Goal: Task Accomplishment & Management: Complete application form

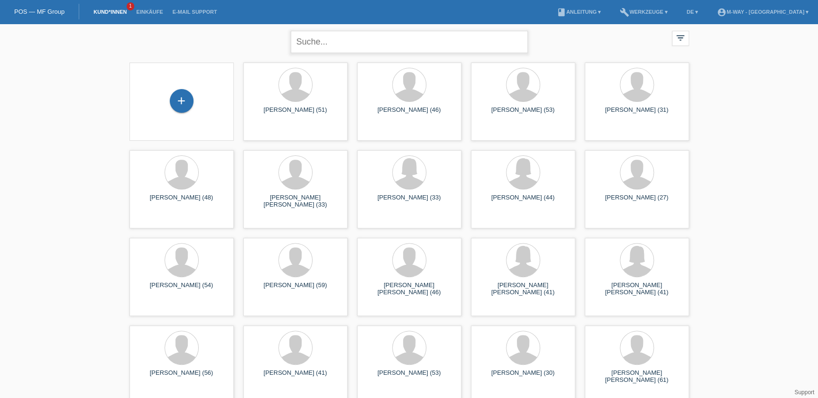
click at [302, 46] on input "text" at bounding box center [409, 42] width 237 height 22
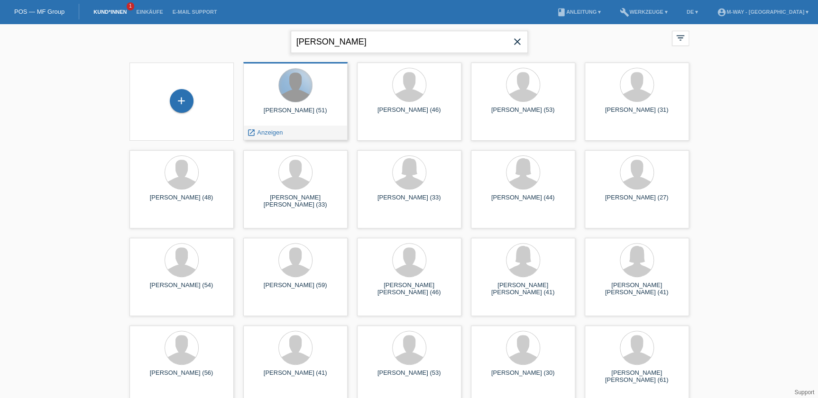
type input "stenz"
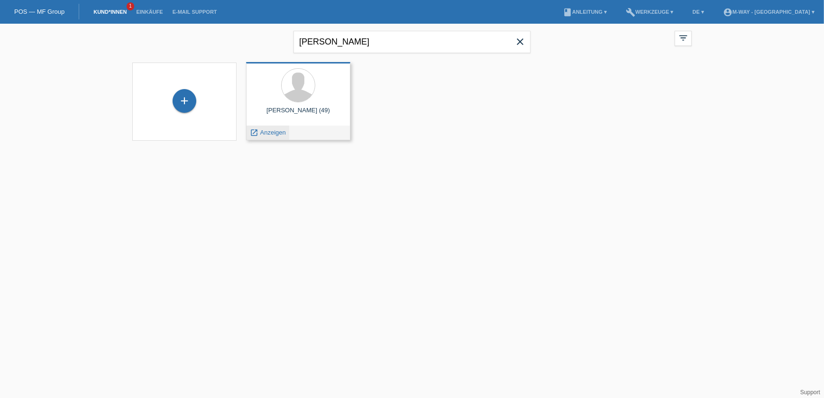
click at [283, 129] on span "Anzeigen" at bounding box center [273, 132] width 26 height 7
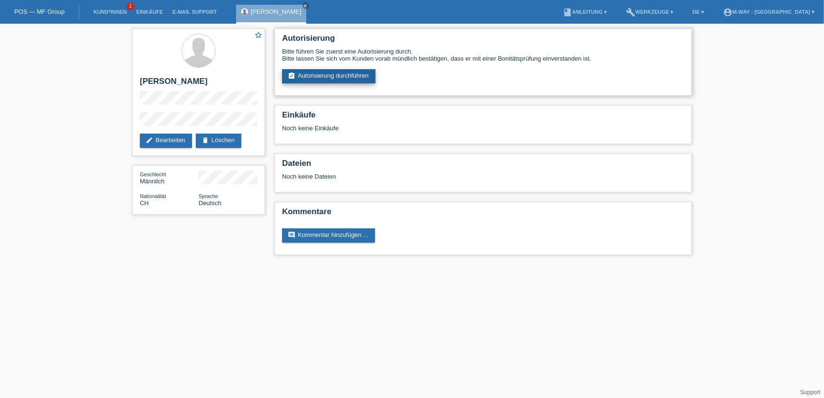
click at [303, 82] on link "assignment_turned_in Autorisierung durchführen" at bounding box center [328, 76] width 93 height 14
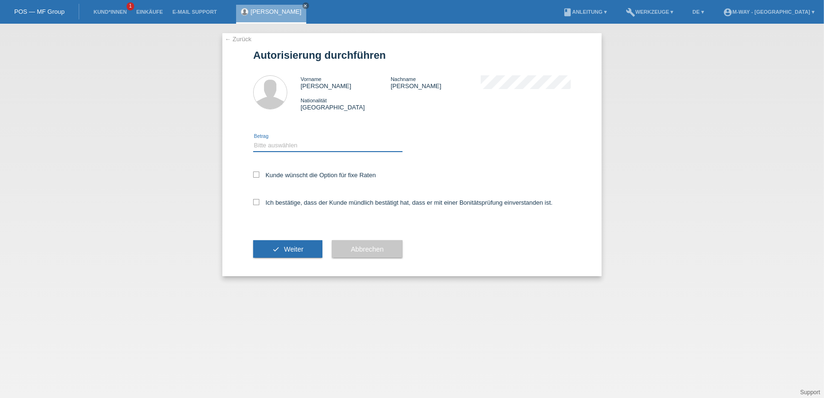
click at [288, 145] on select "Bitte auswählen CHF 1.00 - CHF 499.00 CHF 500.00 - CHF 1'999.00 CHF 2'000.00 - …" at bounding box center [327, 145] width 149 height 11
select select "3"
click at [253, 140] on select "Bitte auswählen CHF 1.00 - CHF 499.00 CHF 500.00 - CHF 1'999.00 CHF 2'000.00 - …" at bounding box center [327, 145] width 149 height 11
click at [285, 179] on div "Kunde wünscht die Option für fixe Raten" at bounding box center [412, 175] width 318 height 27
click at [265, 175] on label "Kunde wünscht die Option für fixe Raten" at bounding box center [314, 175] width 123 height 7
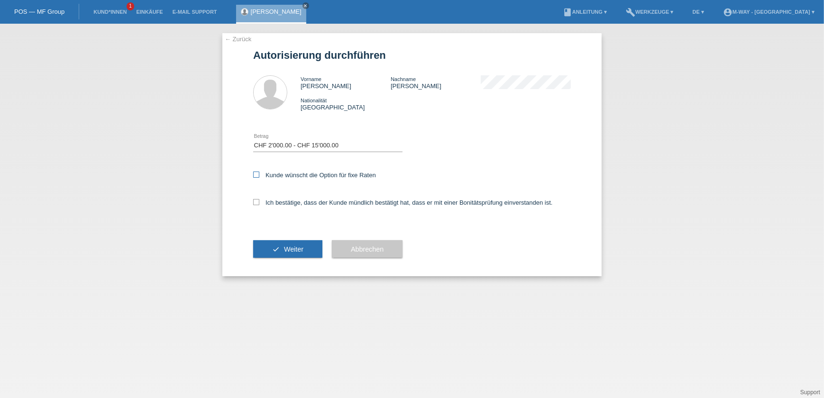
click at [259, 175] on input "Kunde wünscht die Option für fixe Raten" at bounding box center [256, 175] width 6 height 6
checkbox input "true"
click at [257, 198] on div "Ich bestätige, dass der Kunde mündlich bestätigt hat, dass er mit einer Bonität…" at bounding box center [412, 206] width 318 height 32
click at [260, 203] on label "Ich bestätige, dass der Kunde mündlich bestätigt hat, dass er mit einer Bonität…" at bounding box center [403, 202] width 300 height 7
click at [259, 203] on input "Ich bestätige, dass der Kunde mündlich bestätigt hat, dass er mit einer Bonität…" at bounding box center [256, 202] width 6 height 6
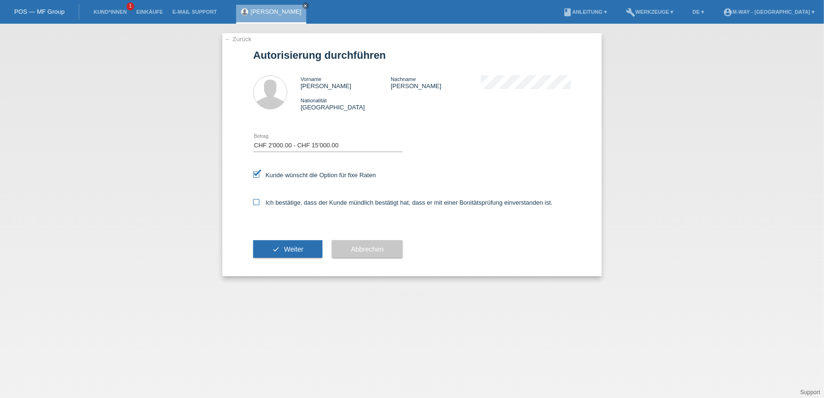
checkbox input "true"
click at [279, 246] on button "check Weiter" at bounding box center [287, 249] width 69 height 18
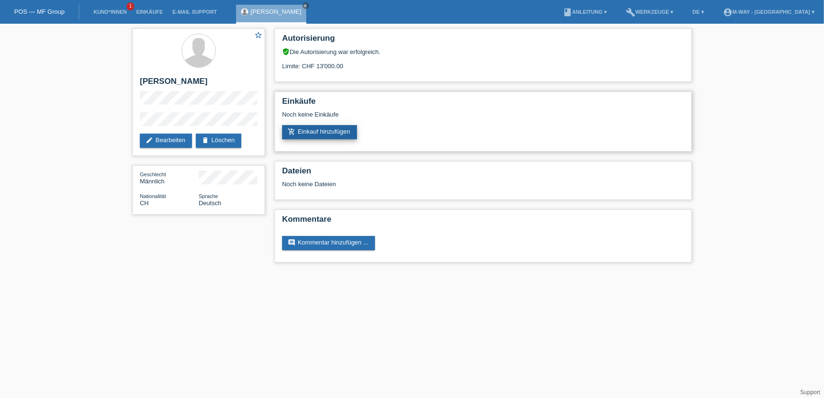
click at [303, 135] on link "add_shopping_cart Einkauf hinzufügen" at bounding box center [319, 132] width 75 height 14
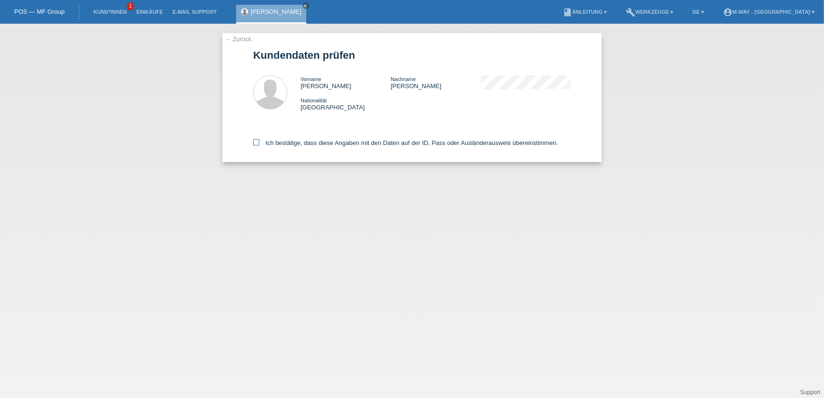
click at [255, 142] on icon at bounding box center [256, 142] width 6 height 6
click at [255, 142] on input "Ich bestätige, dass diese Angaben mit den Daten auf der ID, Pass oder Ausländer…" at bounding box center [256, 142] width 6 height 6
checkbox input "true"
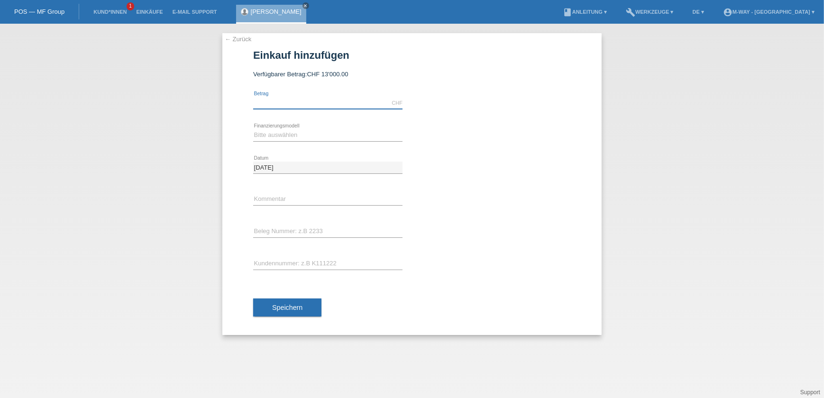
click at [286, 106] on input "text" at bounding box center [327, 103] width 149 height 12
type input "4000.00"
click at [333, 138] on select "Bitte auswählen Fixe Raten Kauf auf Rechnung mit Teilzahlungsoption" at bounding box center [327, 134] width 149 height 11
select select "77"
click at [253, 129] on select "Bitte auswählen Fixe Raten Kauf auf Rechnung mit Teilzahlungsoption" at bounding box center [327, 134] width 149 height 11
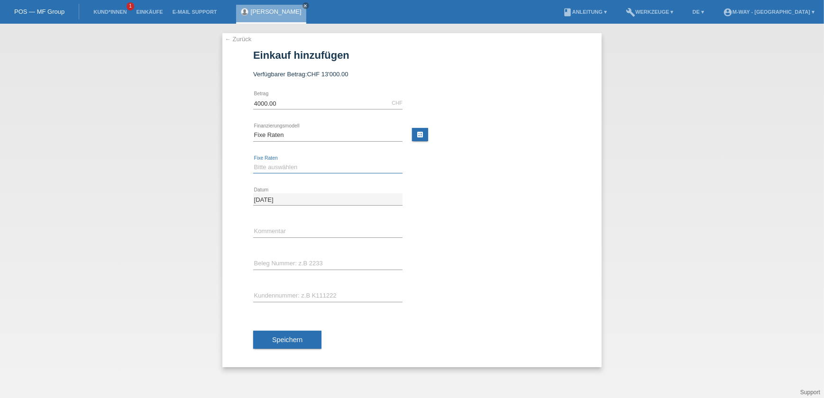
click at [322, 163] on select "Bitte auswählen 4 Raten 5 Raten 6 Raten 7 Raten 8 Raten 9 Raten 10 Raten 11 Rat…" at bounding box center [327, 167] width 149 height 11
select select "202"
click at [253, 162] on select "Bitte auswählen 4 Raten 5 Raten 6 Raten 7 Raten 8 Raten 9 Raten 10 Raten 11 Rat…" at bounding box center [327, 167] width 149 height 11
click at [322, 227] on input "text" at bounding box center [327, 232] width 149 height 12
type input "Beleg Nr° 67863/6"
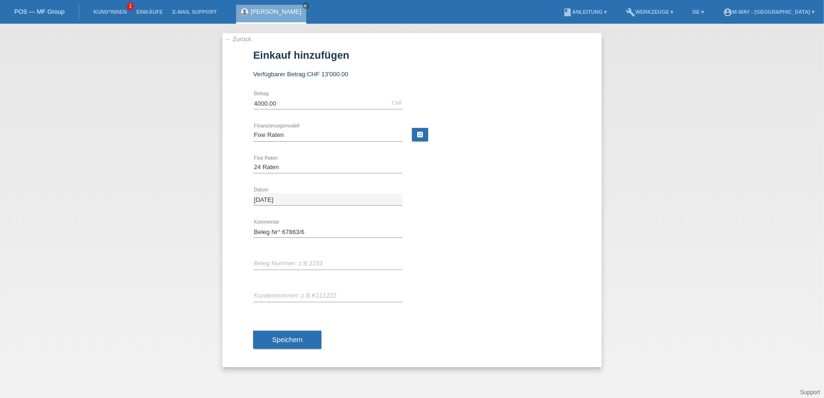
click at [303, 254] on div "error Beleg Nummer: z.B 2233" at bounding box center [327, 264] width 149 height 32
click at [275, 270] on icon at bounding box center [327, 270] width 149 height 0
click at [281, 264] on input "text" at bounding box center [327, 264] width 149 height 12
click at [308, 262] on input "text" at bounding box center [327, 264] width 149 height 12
click at [283, 292] on input "text" at bounding box center [327, 296] width 149 height 12
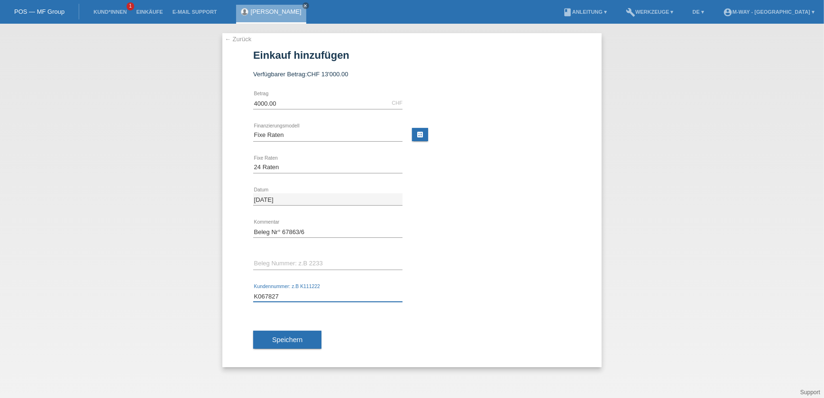
type input "K067827"
click at [275, 272] on div "error Beleg Nummer: z.B 2233" at bounding box center [327, 264] width 149 height 32
click at [276, 265] on input "text" at bounding box center [327, 264] width 149 height 12
drag, startPoint x: 366, startPoint y: 232, endPoint x: 282, endPoint y: 241, distance: 84.4
click at [282, 241] on div "Beleg Nr° 67863/6 error Kommentar" at bounding box center [327, 232] width 149 height 32
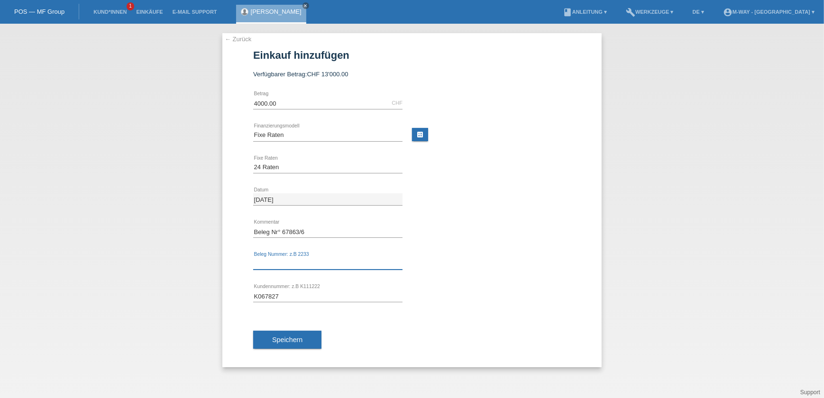
click at [290, 267] on input "text" at bounding box center [327, 264] width 149 height 12
paste input "text"
click at [279, 343] on button "Speichern" at bounding box center [287, 340] width 68 height 18
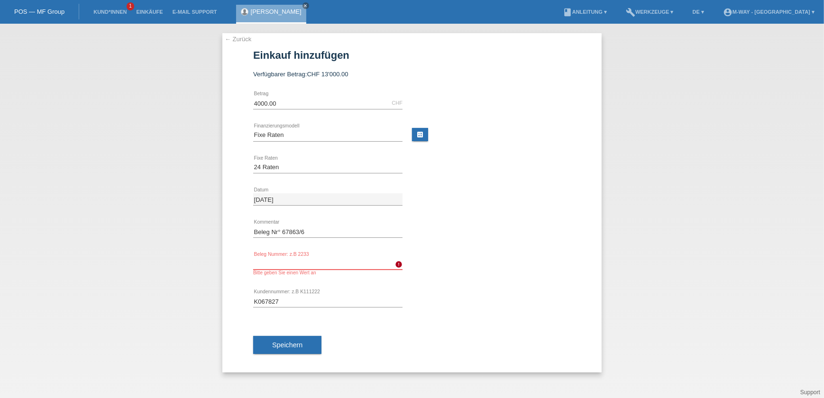
click at [291, 258] on input "text" at bounding box center [327, 264] width 149 height 12
drag, startPoint x: 331, startPoint y: 231, endPoint x: 208, endPoint y: 217, distance: 123.6
click at [208, 217] on div "← Zurück Einkauf hinzufügen Verfügbarer Betrag: CHF 13'000.00 4000.00 error Bet…" at bounding box center [412, 211] width 824 height 374
click at [302, 262] on input "text" at bounding box center [327, 264] width 149 height 12
paste input "text"
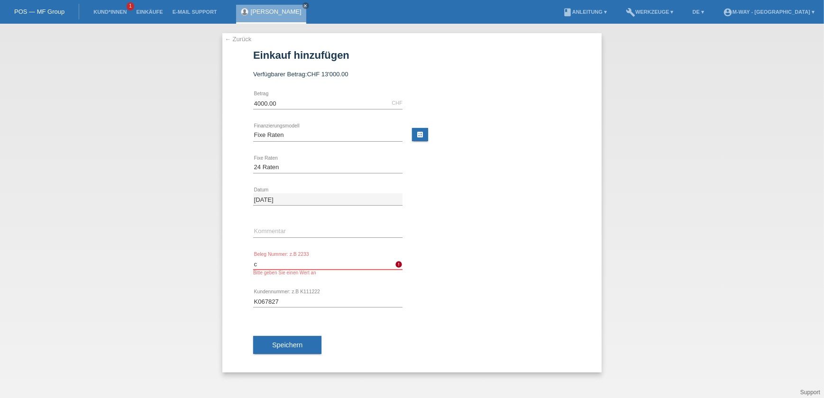
type input "c"
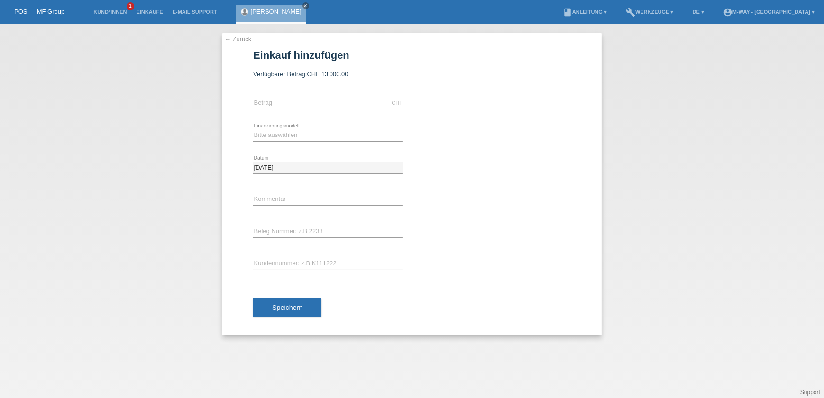
click at [313, 96] on div "CHF error Betrag" at bounding box center [327, 103] width 149 height 32
click at [311, 106] on input "text" at bounding box center [327, 103] width 149 height 12
type input "4000.00"
click at [286, 141] on icon at bounding box center [327, 141] width 149 height 0
click at [289, 133] on select "Bitte auswählen Fixe Raten Kauf auf Rechnung mit Teilzahlungsoption" at bounding box center [327, 134] width 149 height 11
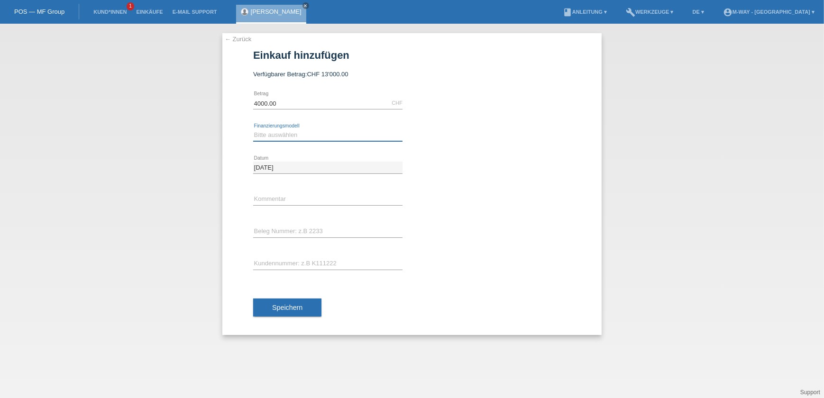
select select "77"
click at [253, 129] on select "Bitte auswählen Fixe Raten Kauf auf Rechnung mit Teilzahlungsoption" at bounding box center [327, 134] width 149 height 11
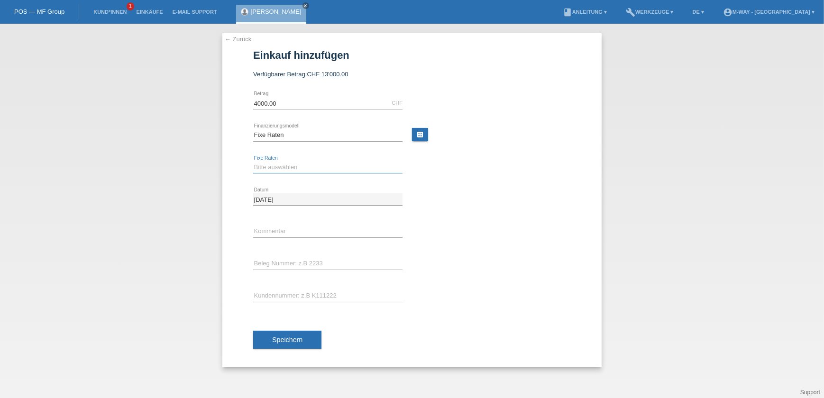
click at [292, 170] on select "Bitte auswählen 4 Raten 5 Raten 6 Raten 7 Raten 8 Raten 9 Raten 10 Raten 11 Rat…" at bounding box center [327, 167] width 149 height 11
select select "202"
click at [253, 162] on select "Bitte auswählen 4 Raten 5 Raten 6 Raten 7 Raten 8 Raten 9 Raten 10 Raten 11 Rat…" at bounding box center [327, 167] width 149 height 11
click at [287, 235] on input "text" at bounding box center [327, 232] width 149 height 12
click at [271, 264] on input "text" at bounding box center [327, 264] width 149 height 12
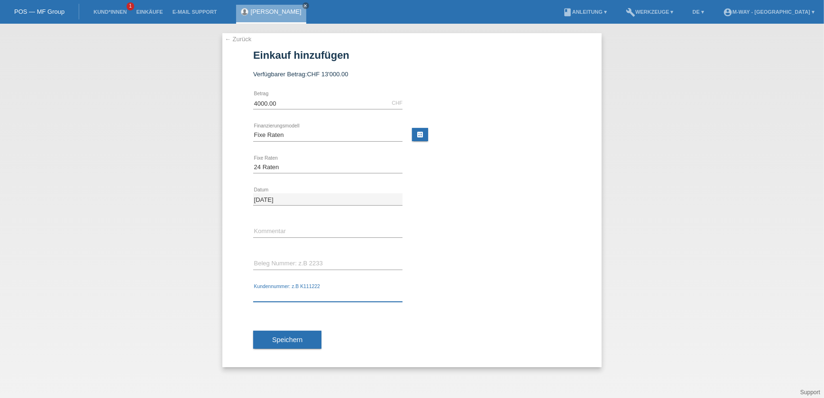
click at [309, 298] on input "text" at bounding box center [327, 296] width 149 height 12
type input "K067827"
click at [305, 248] on div "error Beleg Nummer: z.B 2233" at bounding box center [327, 264] width 149 height 32
click at [306, 230] on input "text" at bounding box center [327, 232] width 149 height 12
type input "67863/6"
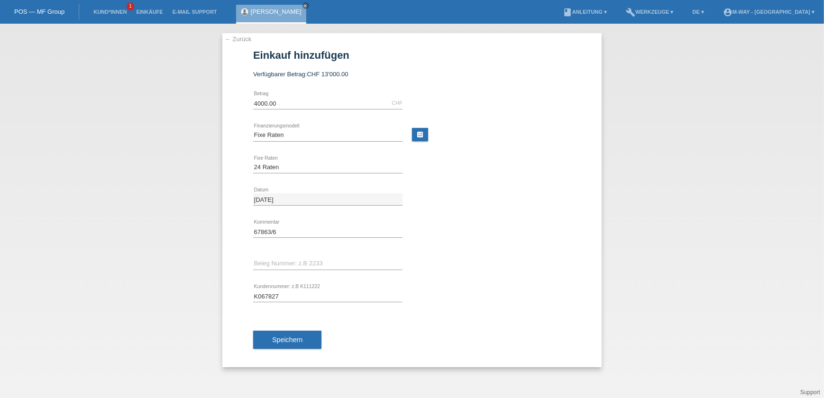
click at [307, 255] on div "error Beleg Nummer: z.B 2233" at bounding box center [327, 264] width 149 height 32
click at [307, 259] on input "text" at bounding box center [327, 264] width 149 height 12
drag, startPoint x: 307, startPoint y: 259, endPoint x: 282, endPoint y: 223, distance: 43.8
click at [282, 223] on div "67863/6 error Kommentar" at bounding box center [327, 232] width 149 height 32
click at [280, 231] on input "67863/6" at bounding box center [327, 232] width 149 height 12
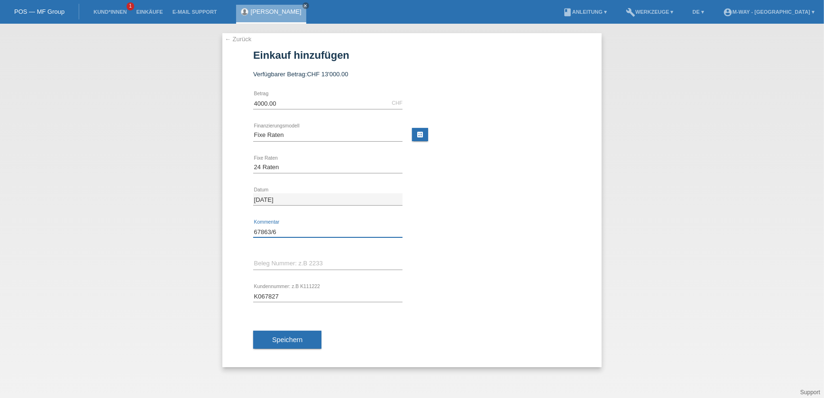
click at [280, 231] on input "67863/6" at bounding box center [327, 232] width 149 height 12
click at [291, 256] on div "error Beleg Nummer: z.B 2233" at bounding box center [327, 264] width 149 height 32
click at [292, 260] on input "text" at bounding box center [327, 264] width 149 height 12
paste input "text"
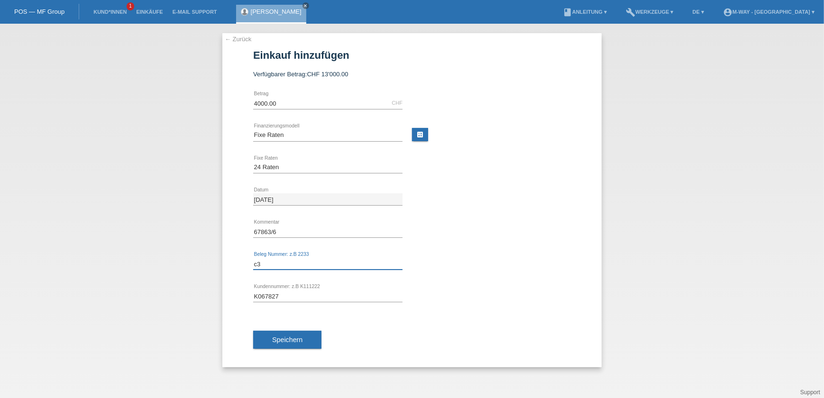
type input "c"
type input "c678636"
click at [258, 264] on input "c678636" at bounding box center [327, 264] width 149 height 12
type input "c678636"
click at [300, 232] on input "67863/6" at bounding box center [327, 232] width 149 height 12
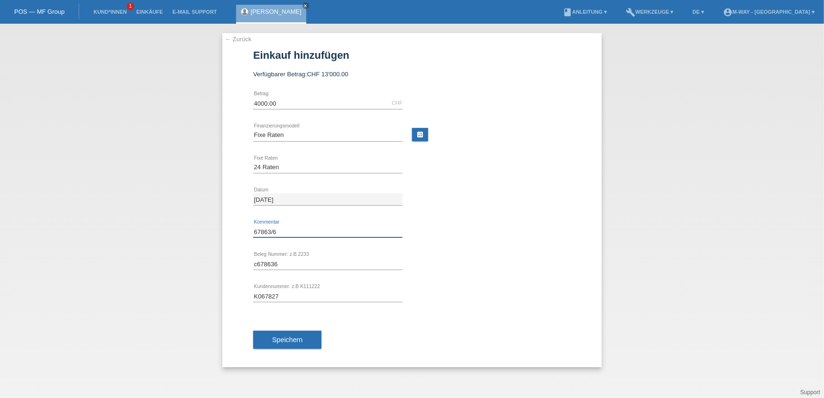
click at [255, 230] on input "67863/6" at bounding box center [327, 232] width 149 height 12
type input "Beleg Nr° 67863/6"
click at [287, 344] on button "Speichern" at bounding box center [287, 340] width 68 height 18
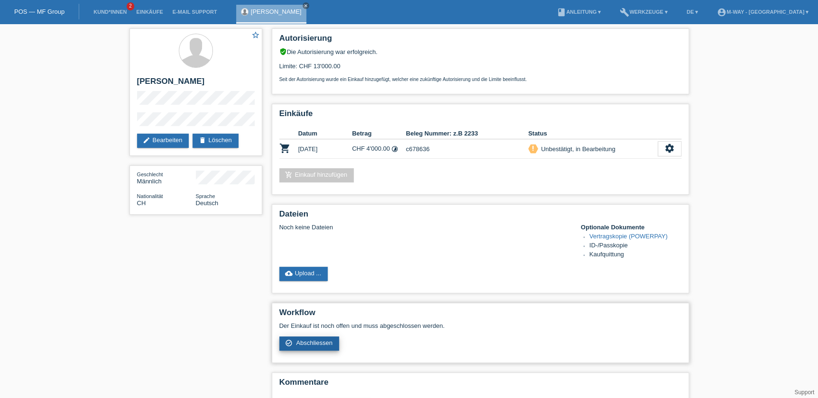
click at [315, 341] on span "Abschliessen" at bounding box center [314, 342] width 36 height 7
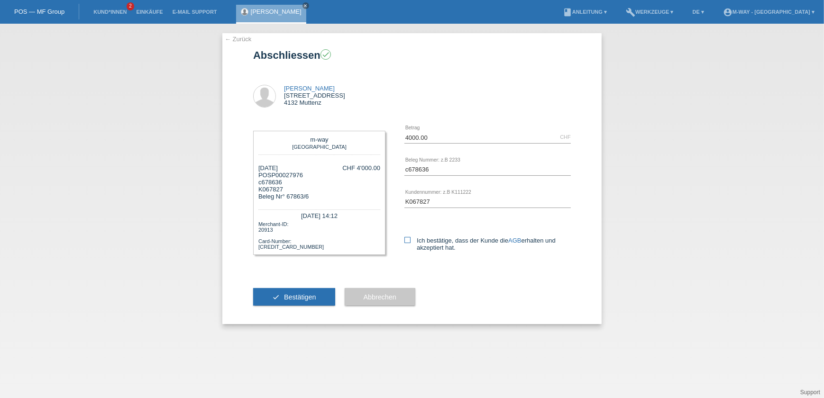
click at [407, 238] on icon at bounding box center [407, 240] width 6 height 6
click at [407, 238] on input "Ich bestätige, dass der Kunde die AGB erhalten und akzeptiert hat." at bounding box center [407, 240] width 6 height 6
checkbox input "true"
click at [408, 173] on input "c678636" at bounding box center [487, 170] width 166 height 12
type input "c678636"
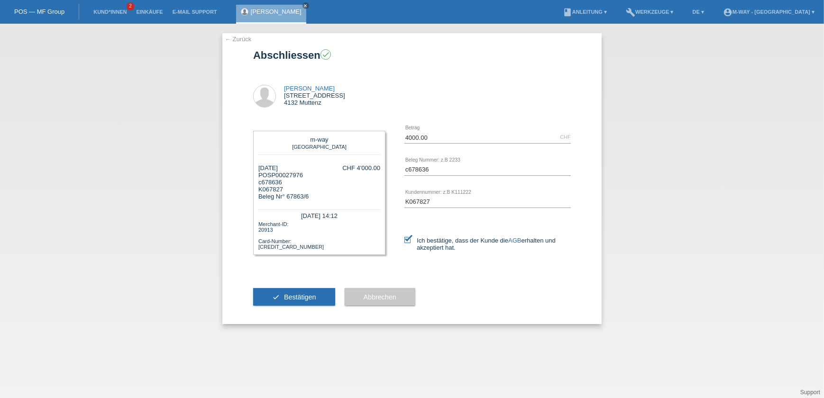
click at [297, 300] on button "check Bestätigen" at bounding box center [294, 297] width 82 height 18
